Goal: Register for event/course

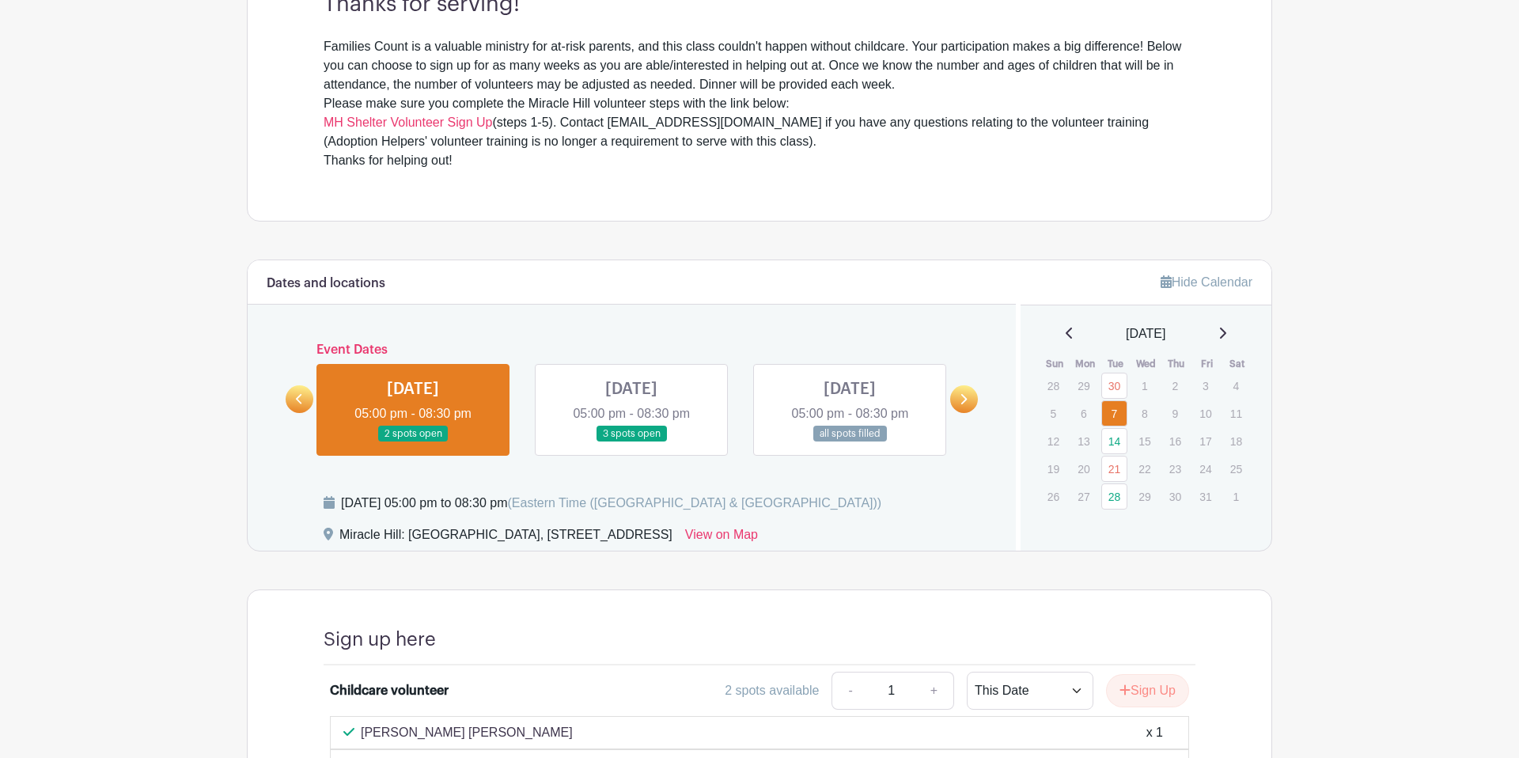
scroll to position [704, 0]
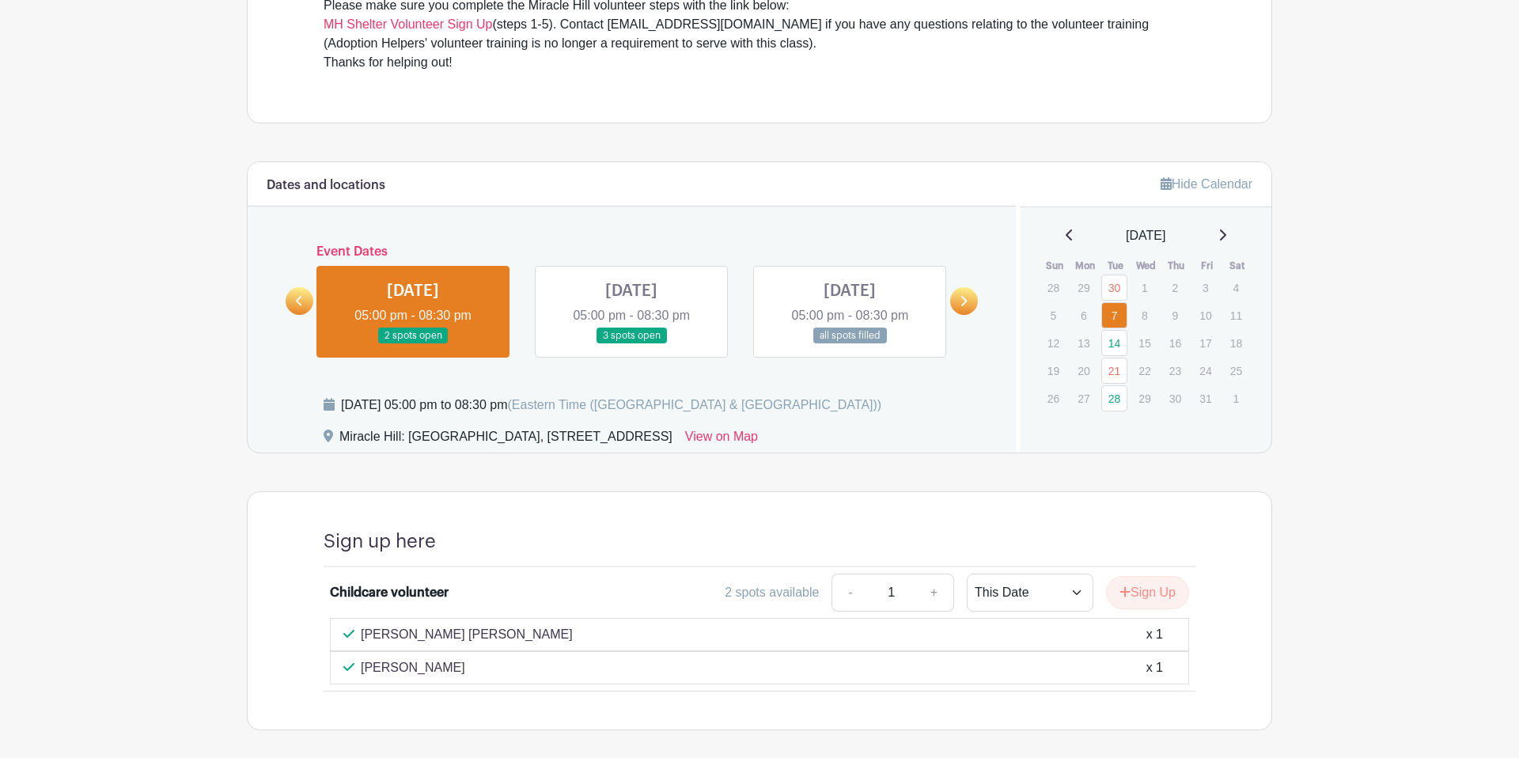
click at [305, 298] on link at bounding box center [300, 301] width 28 height 28
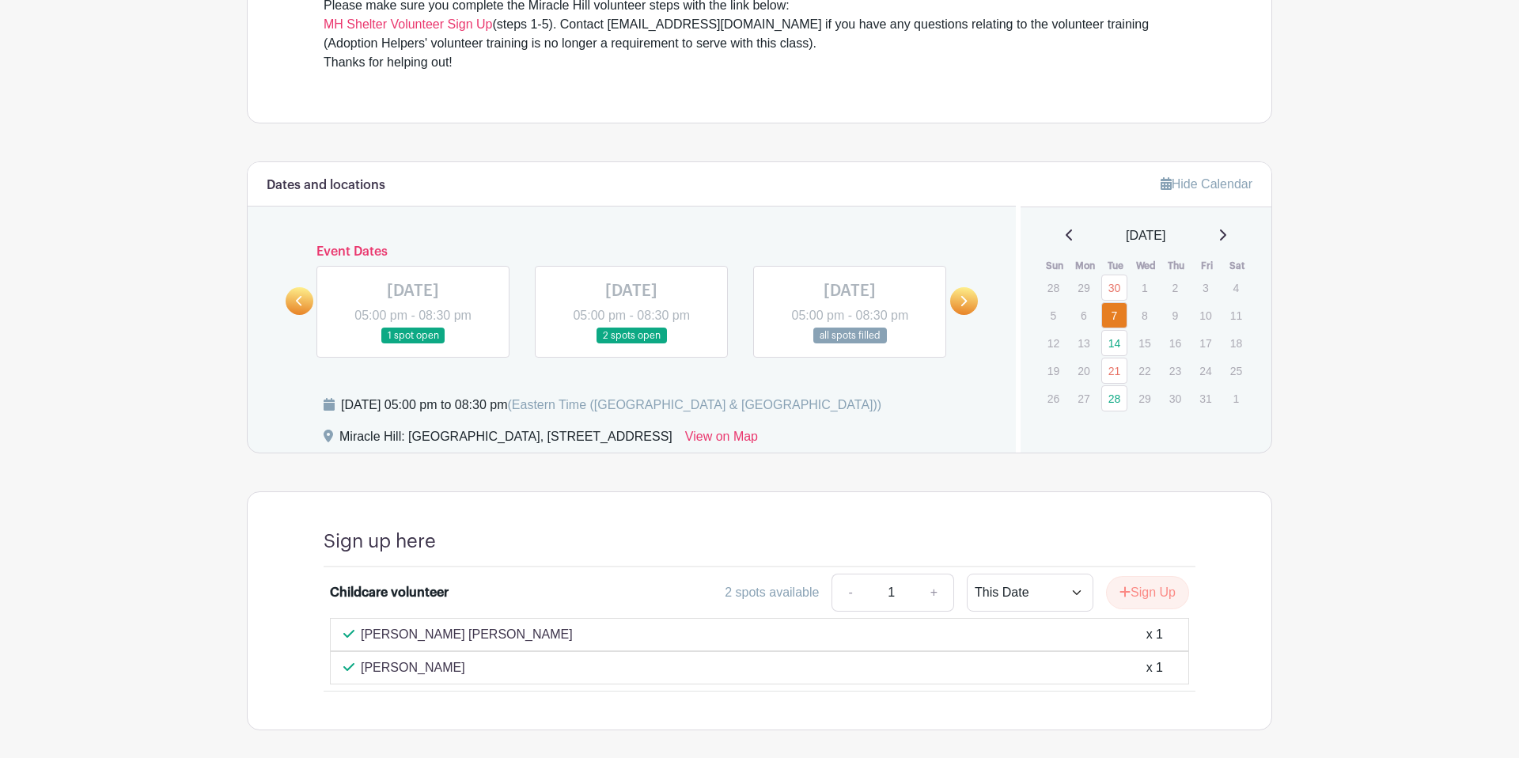
click at [850, 344] on link at bounding box center [850, 344] width 0 height 0
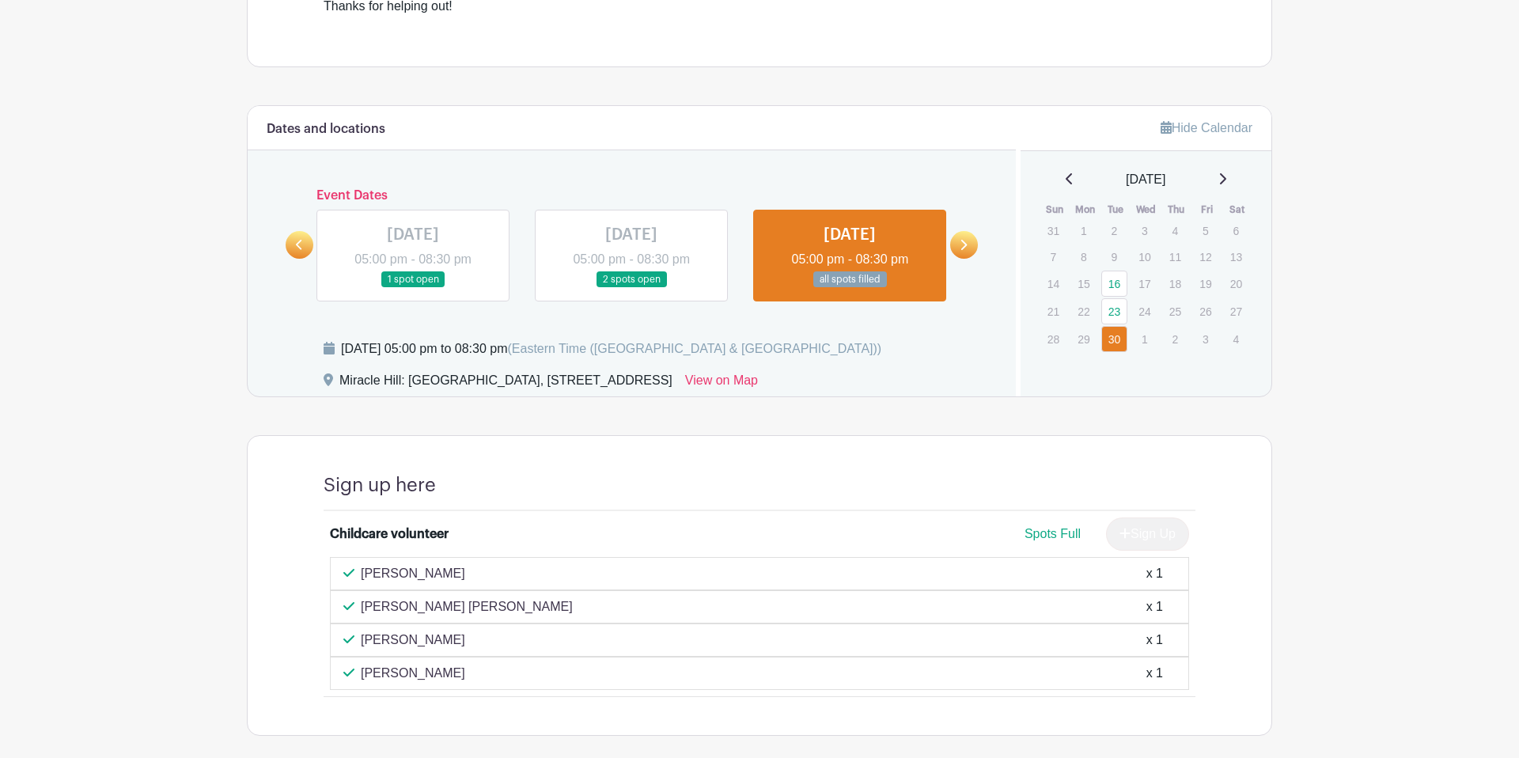
scroll to position [769, 0]
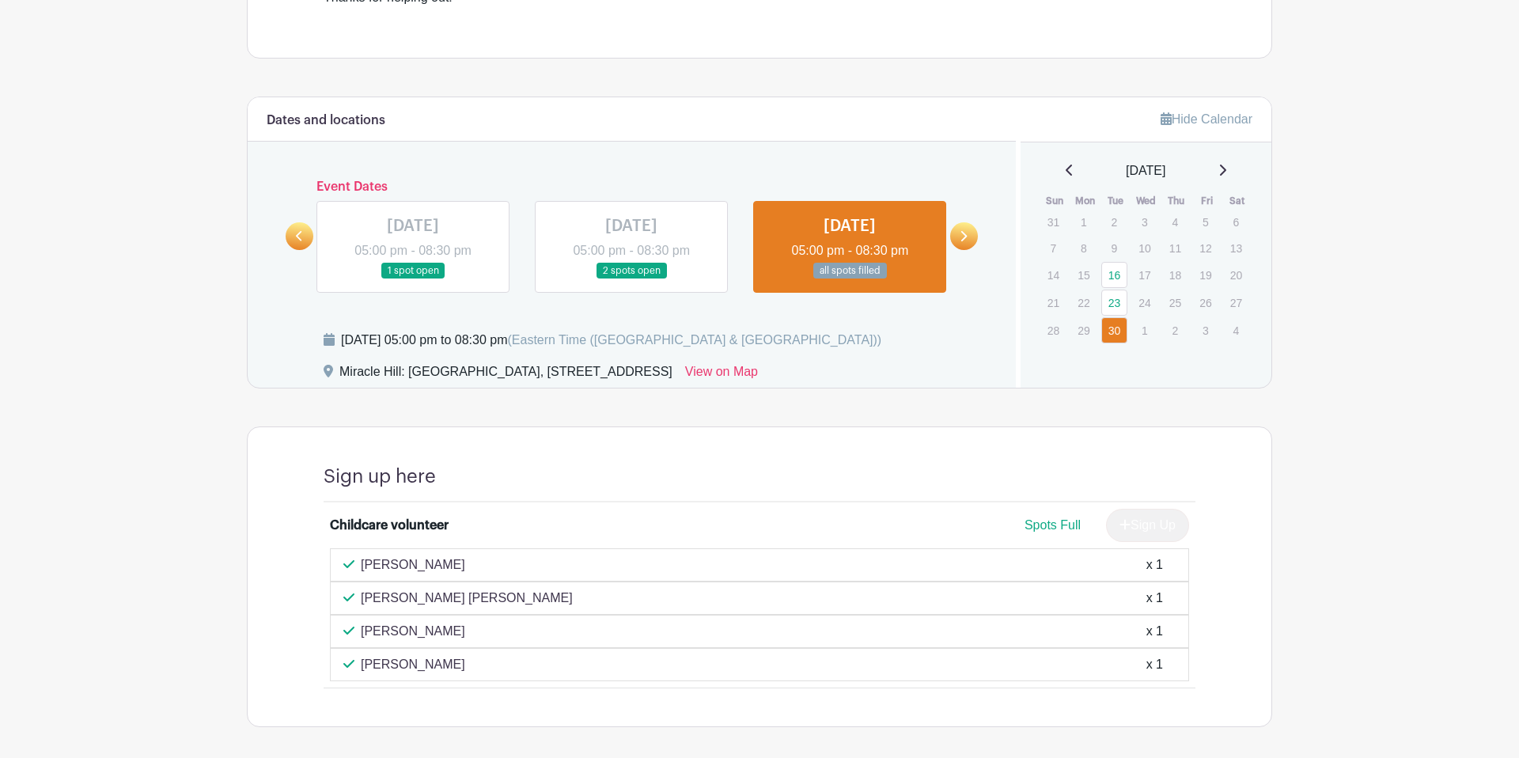
click at [963, 238] on icon at bounding box center [964, 236] width 6 height 10
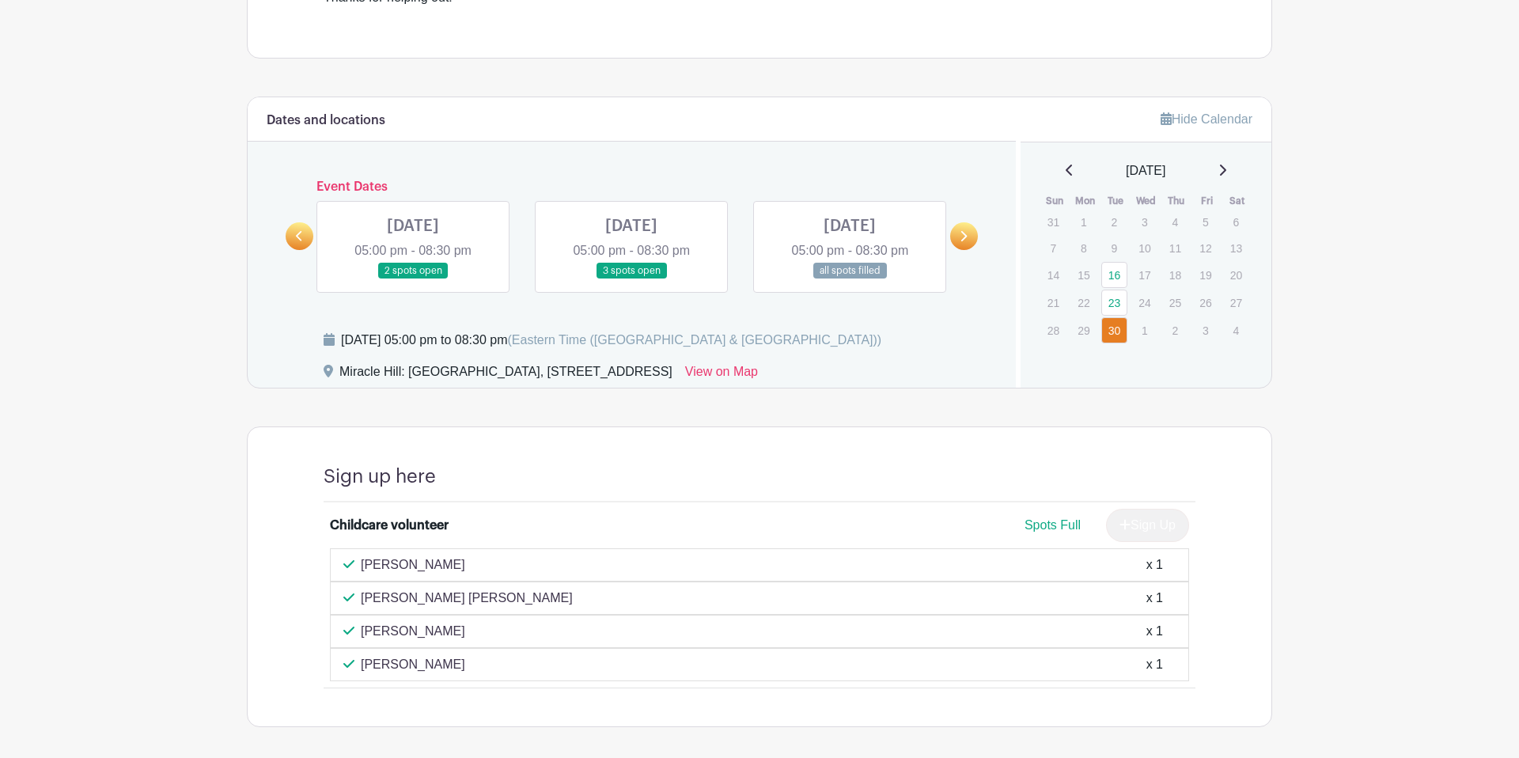
click at [413, 279] on link at bounding box center [413, 279] width 0 height 0
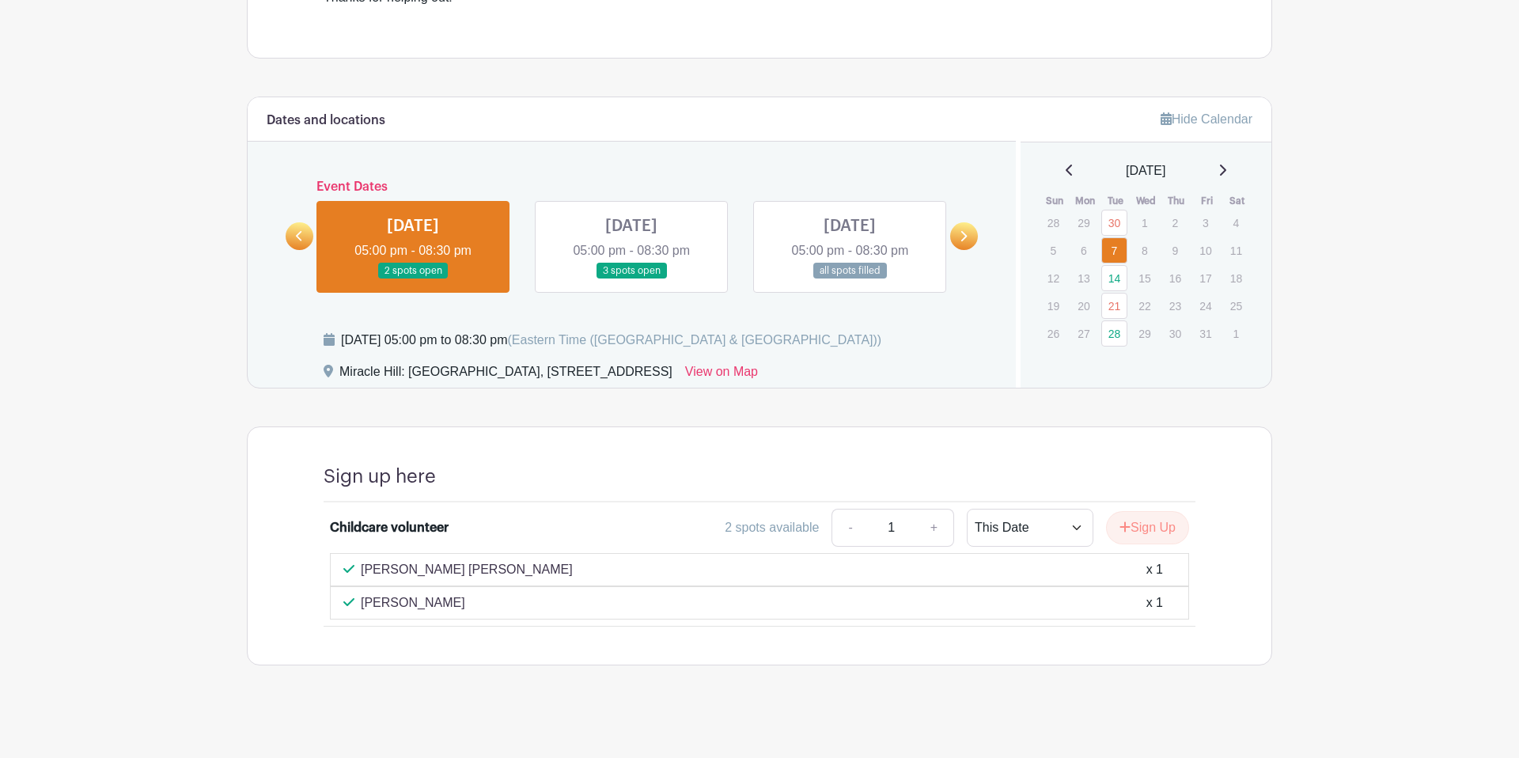
click at [631, 279] on link at bounding box center [631, 279] width 0 height 0
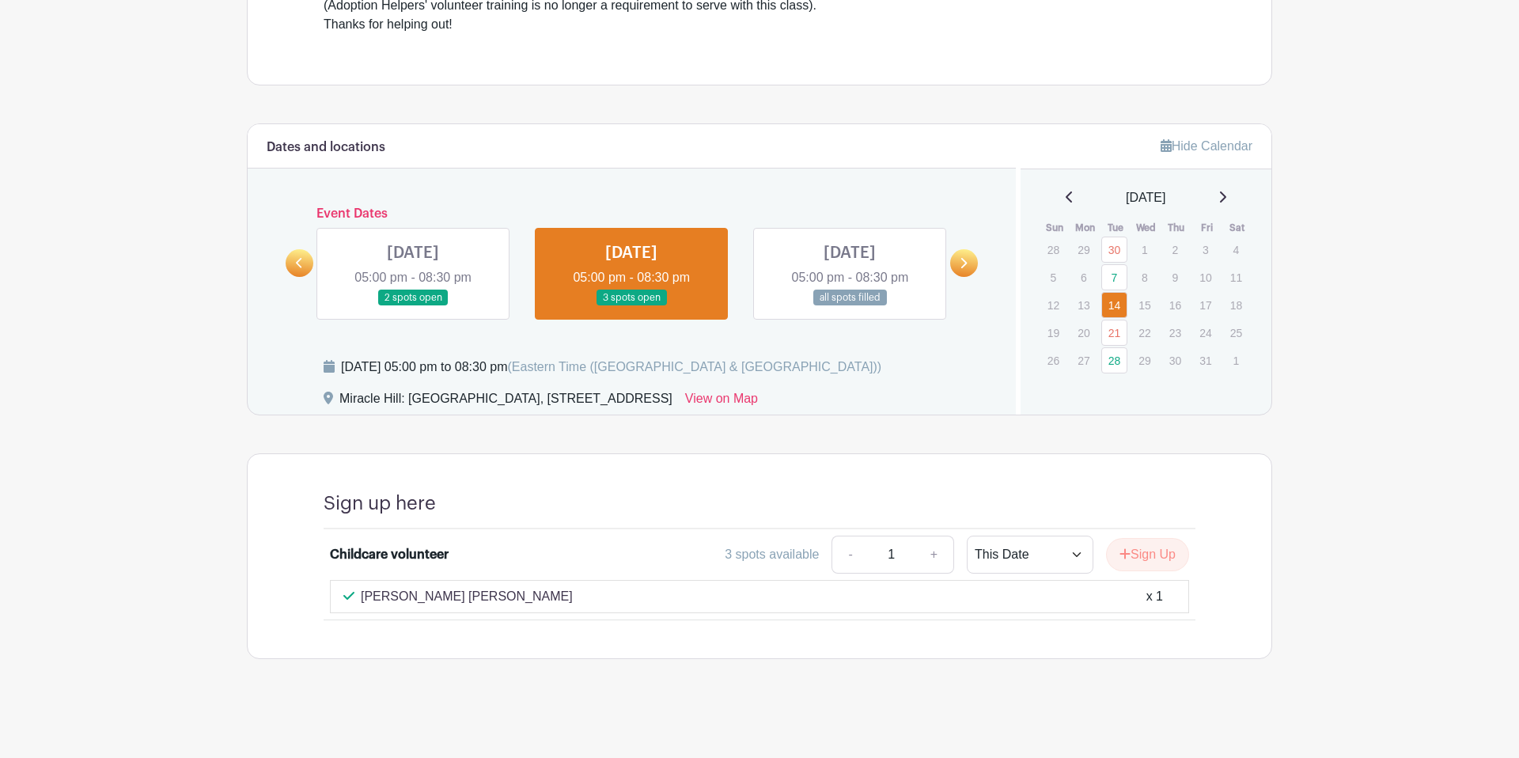
scroll to position [742, 0]
click at [850, 306] on link at bounding box center [850, 306] width 0 height 0
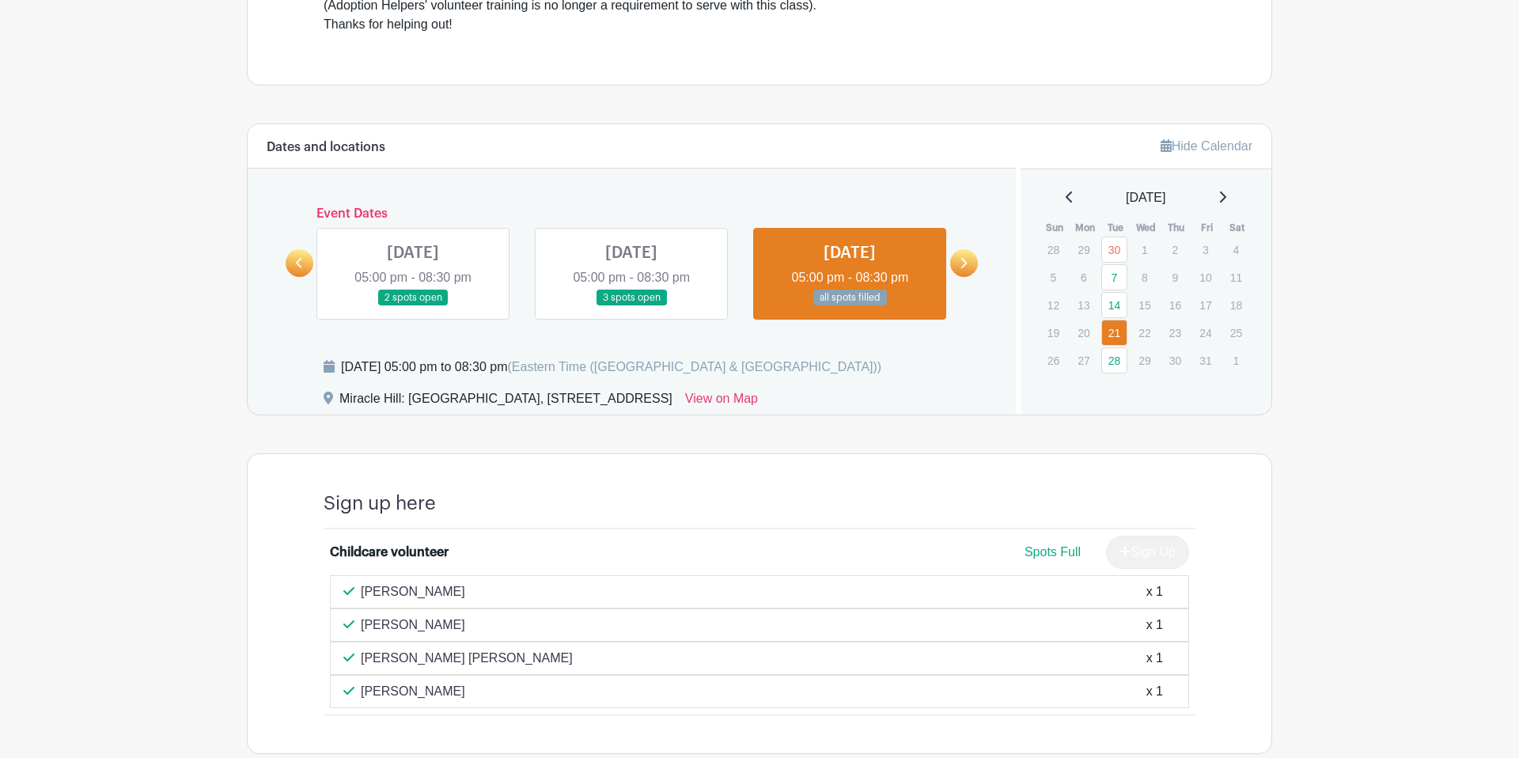
scroll to position [773, 0]
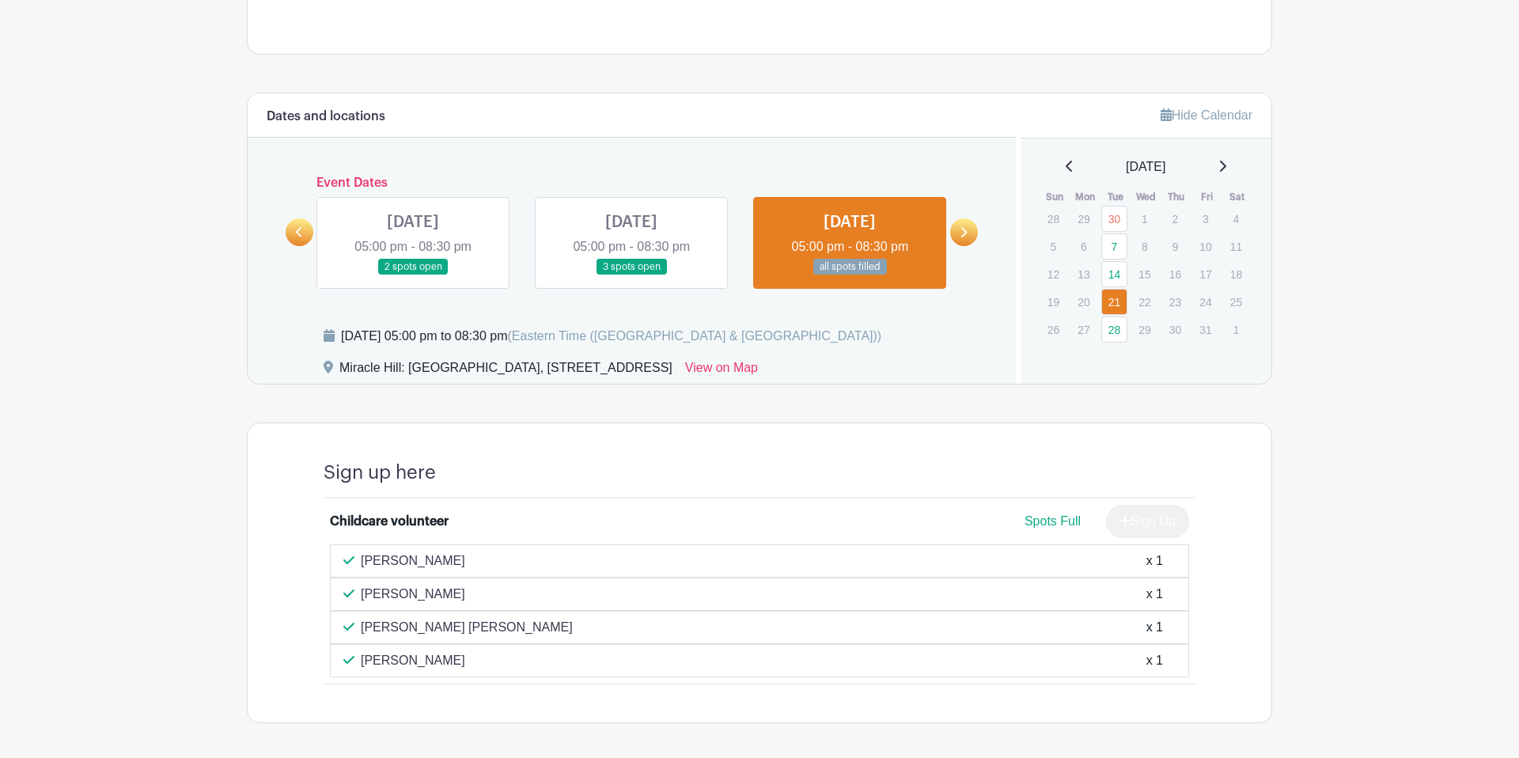
click at [252, 298] on div "Dates and locations Event Dates [DATE] 05:00 pm - 08:30 pm 1 spot open [DATE] 0…" at bounding box center [632, 238] width 768 height 290
click at [968, 235] on link at bounding box center [964, 232] width 28 height 28
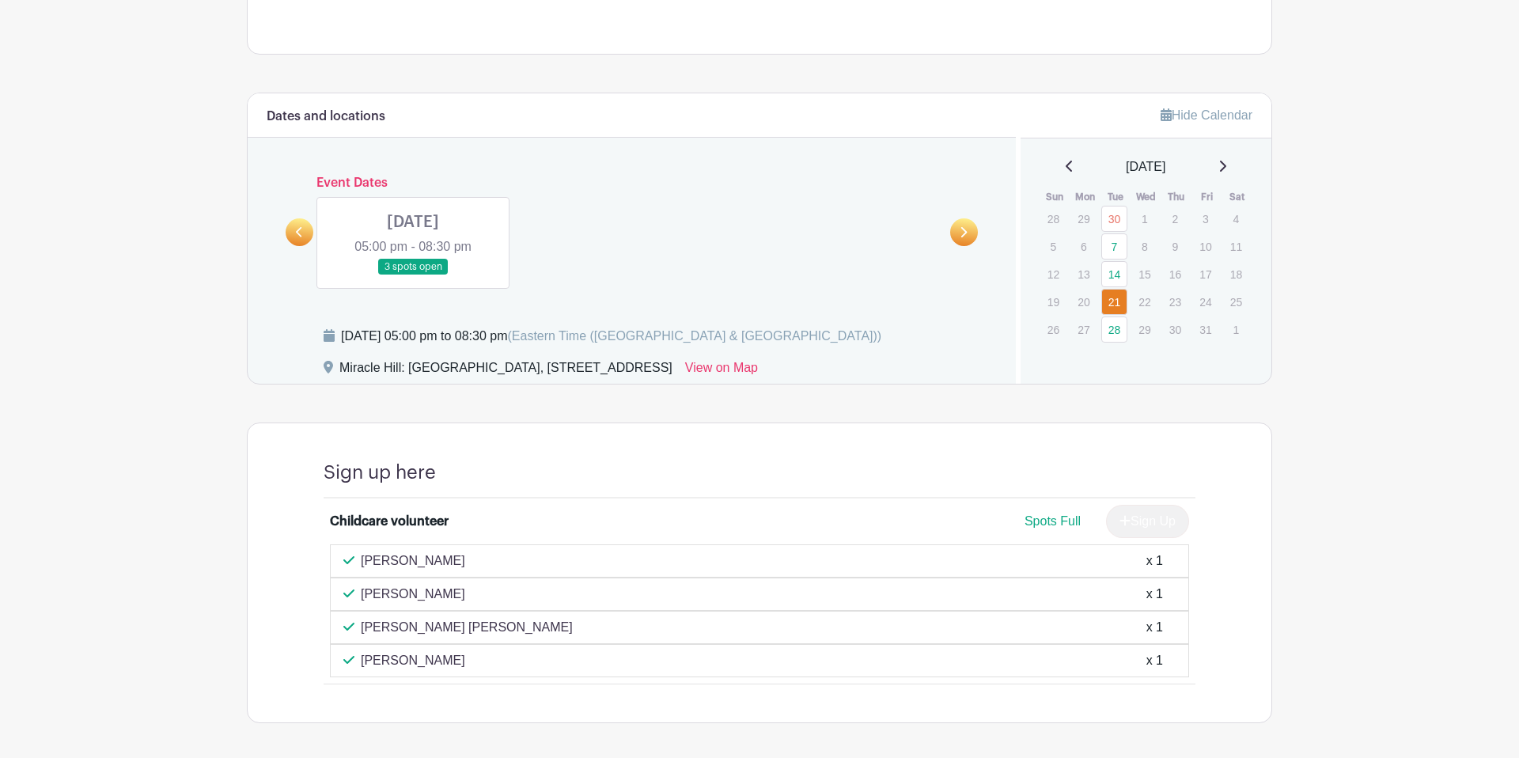
click at [413, 275] on link at bounding box center [413, 275] width 0 height 0
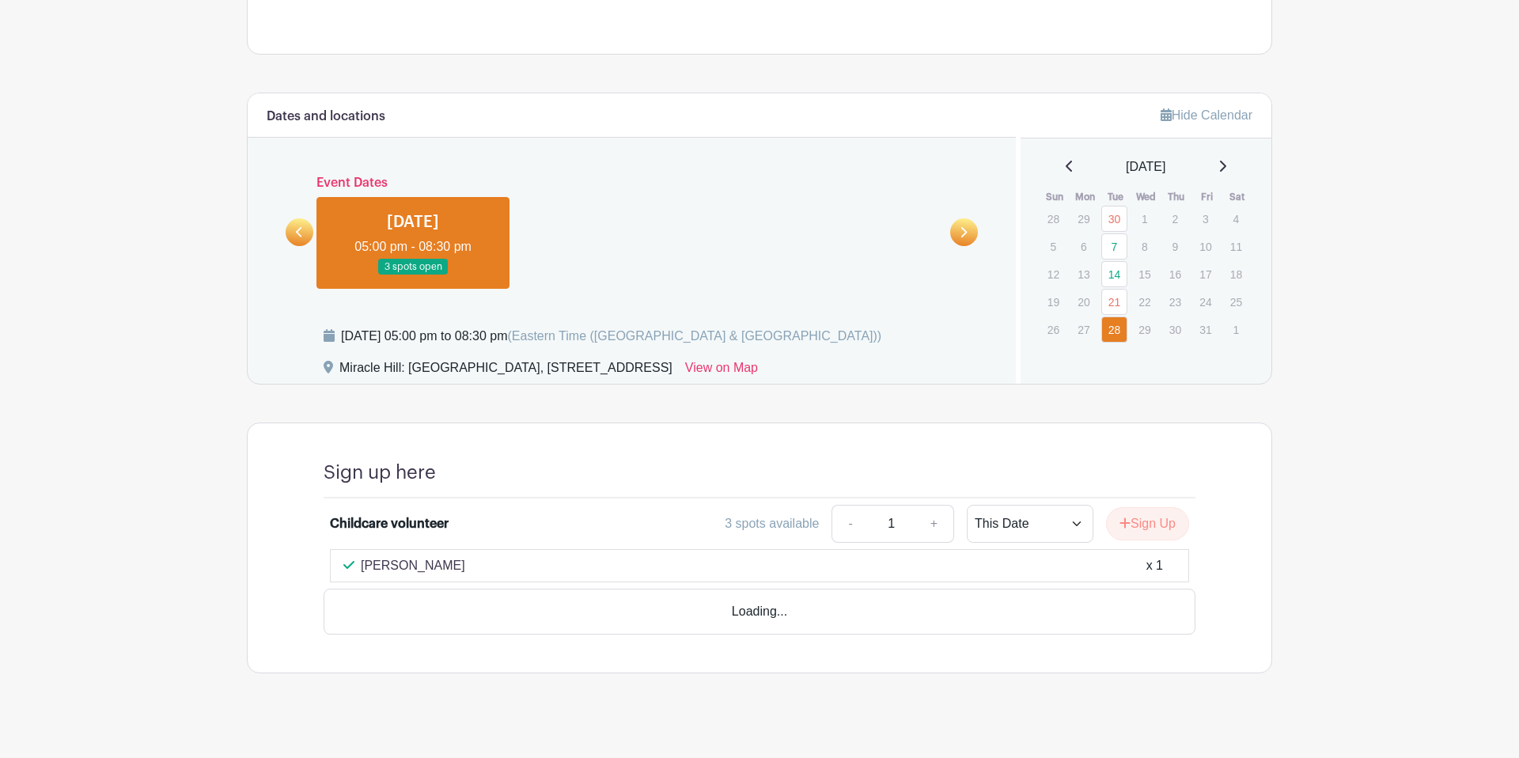
scroll to position [742, 0]
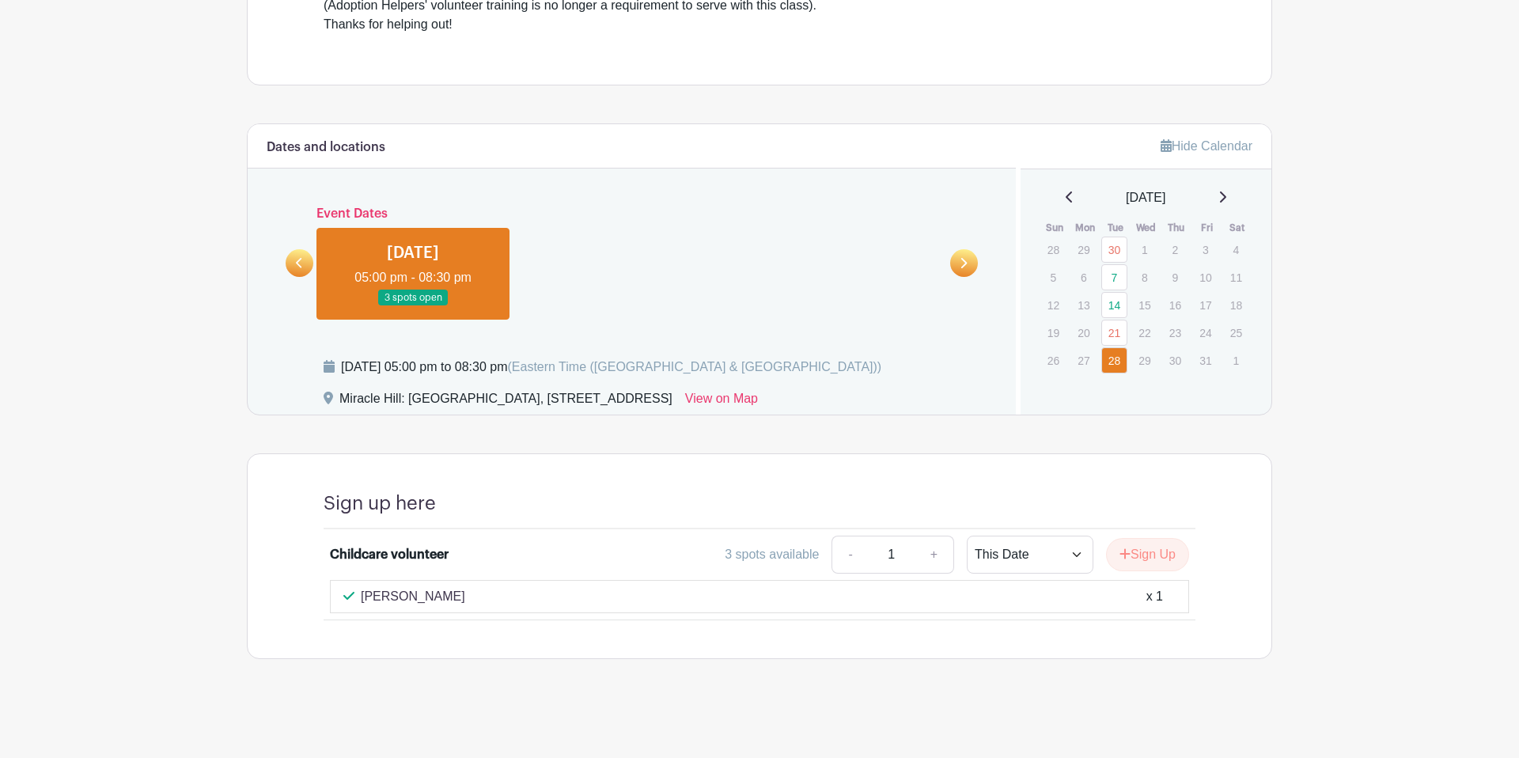
click at [297, 267] on icon at bounding box center [299, 263] width 7 height 12
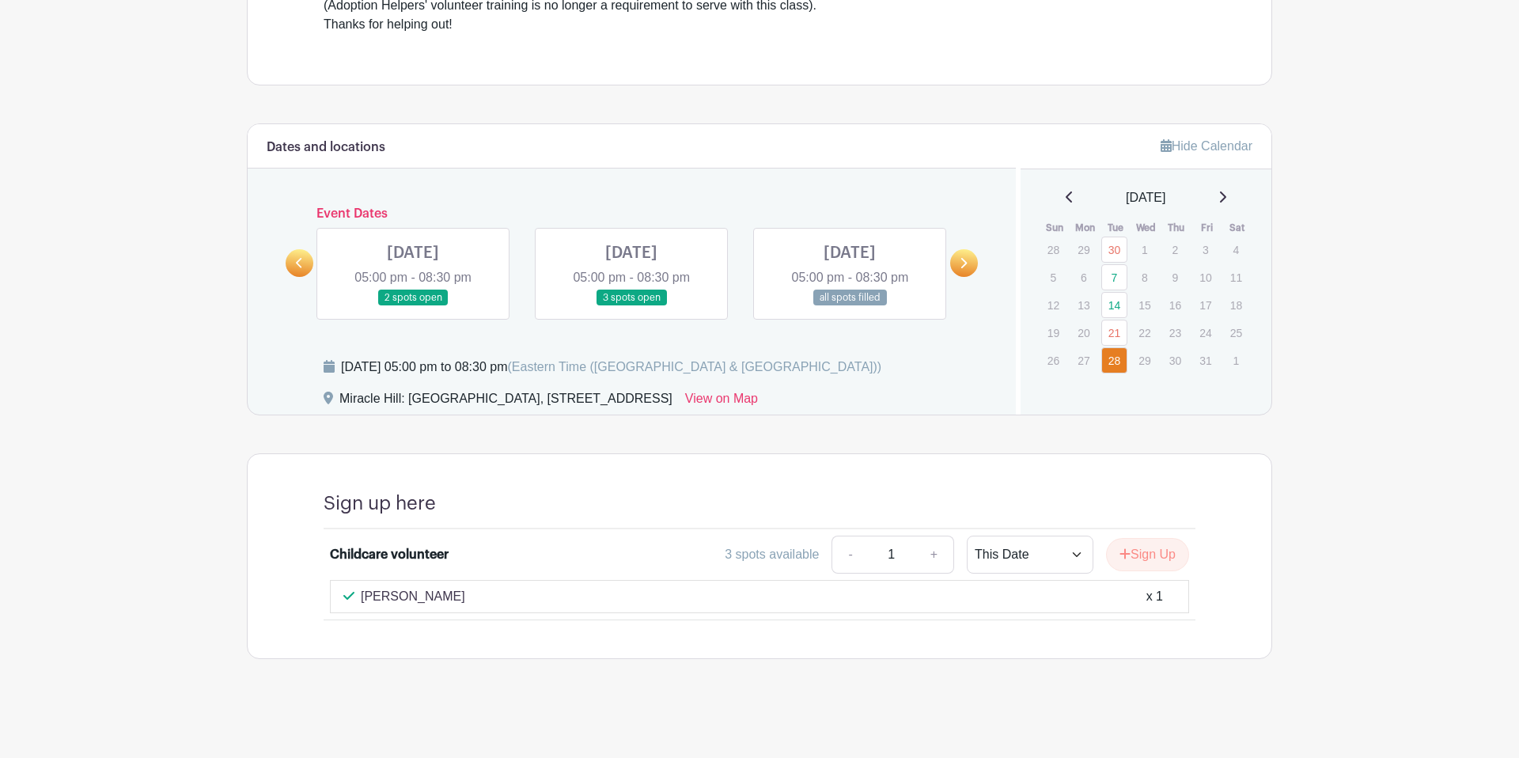
click at [850, 306] on link at bounding box center [850, 306] width 0 height 0
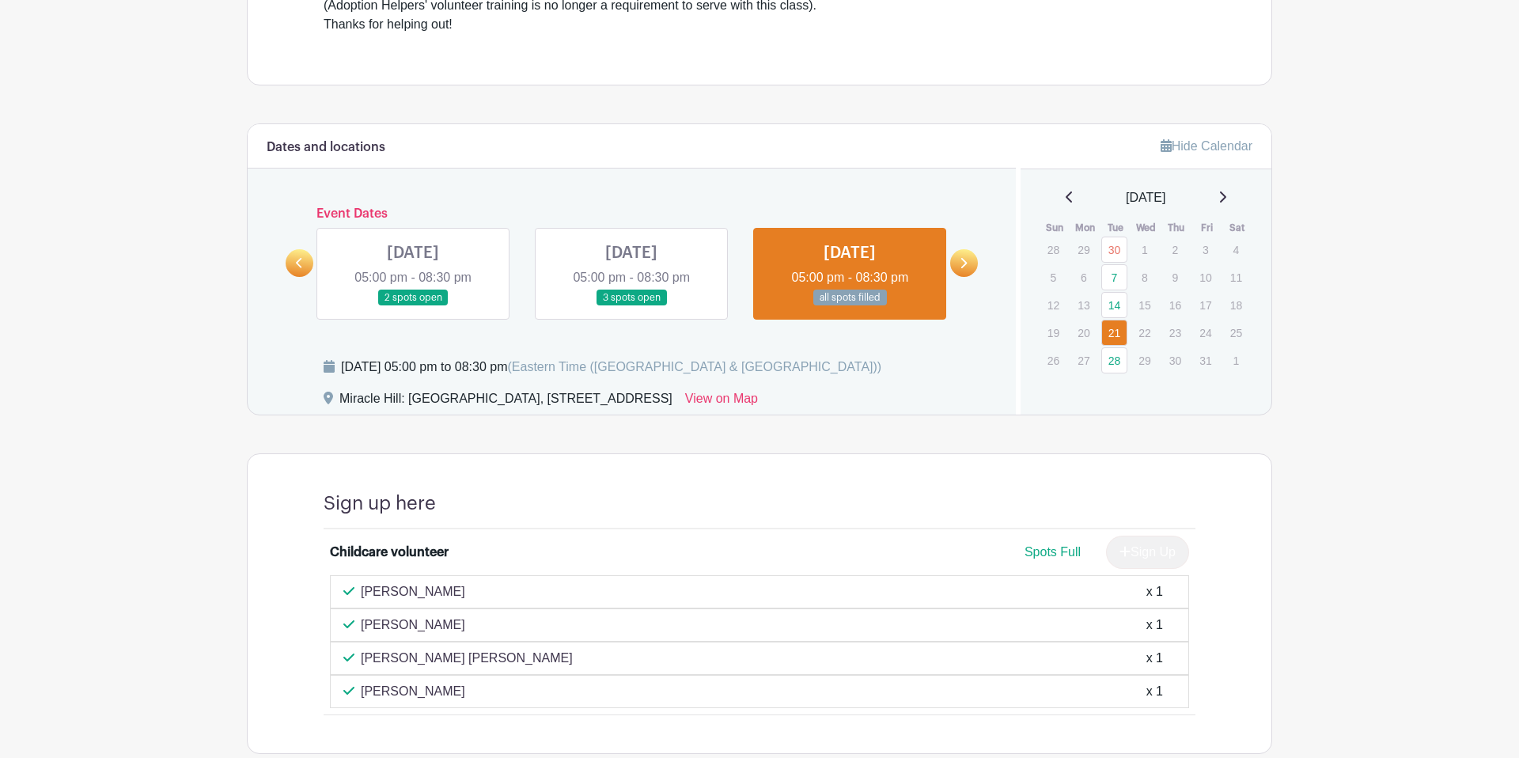
click at [951, 264] on link at bounding box center [964, 263] width 28 height 28
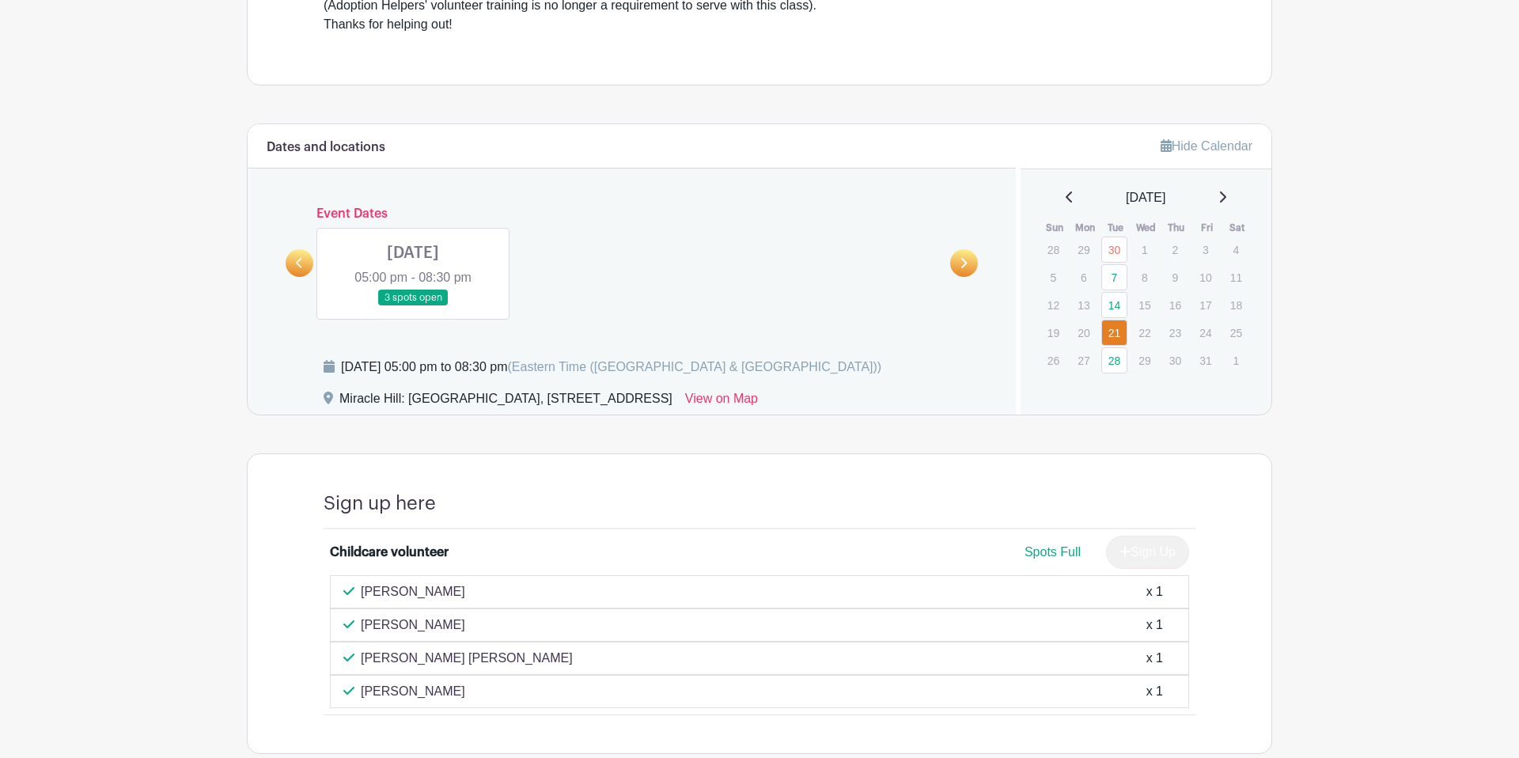
click at [413, 306] on link at bounding box center [413, 306] width 0 height 0
